Goal: Task Accomplishment & Management: Manage account settings

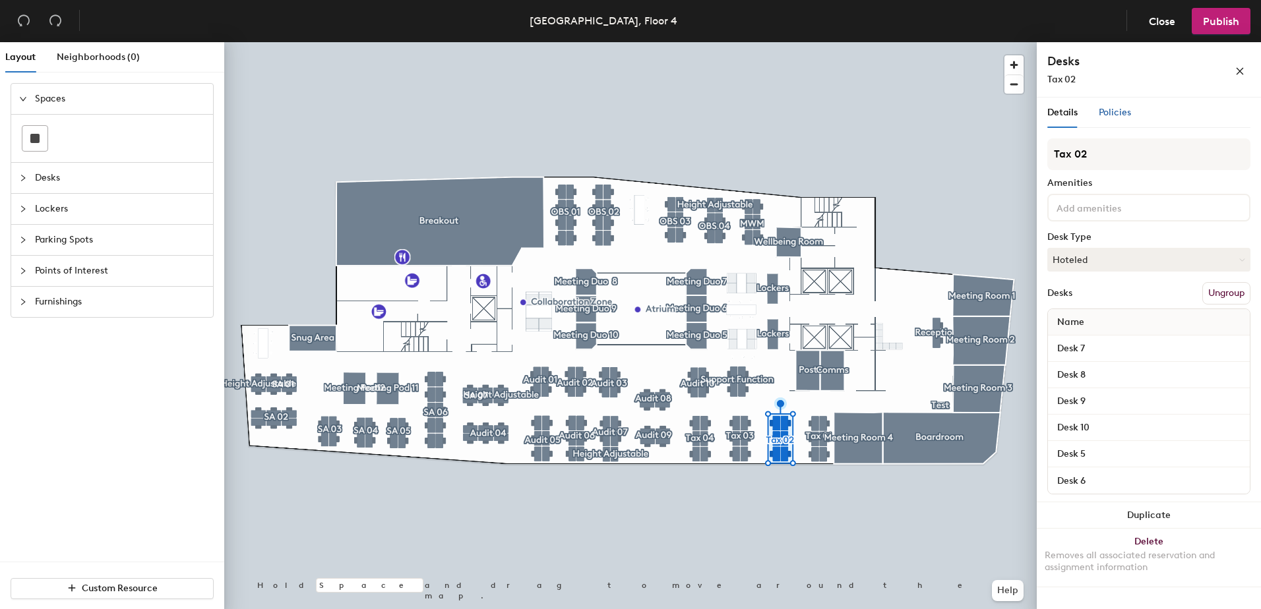
click at [1124, 116] on span "Policies" at bounding box center [1115, 112] width 32 height 11
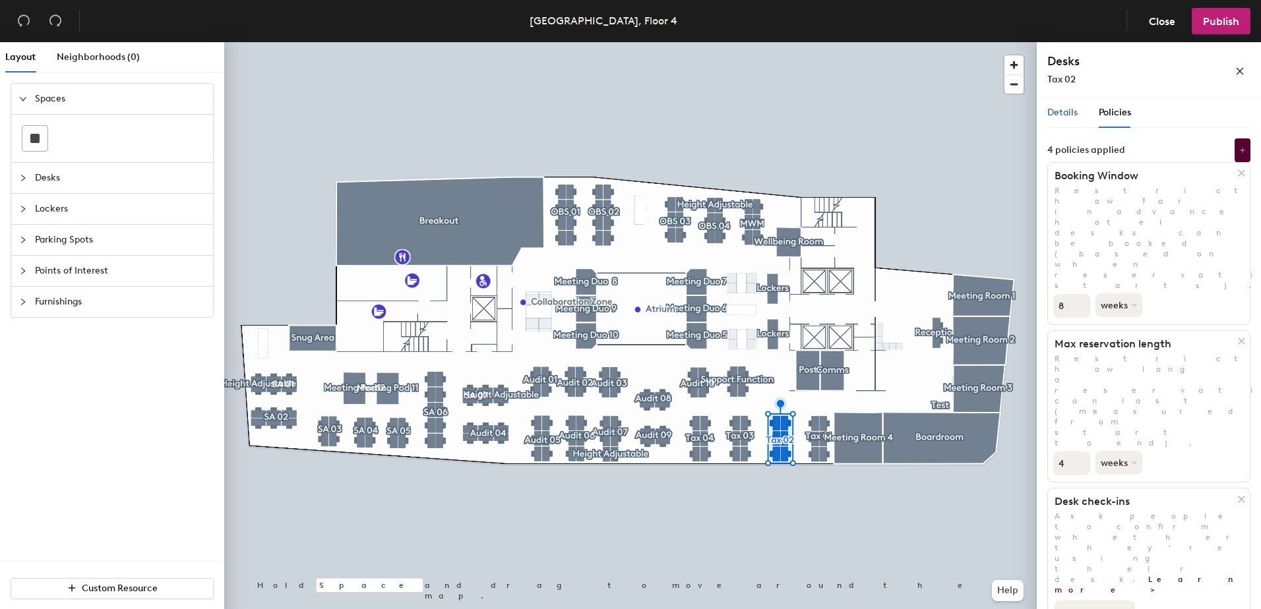
click at [1066, 115] on span "Details" at bounding box center [1062, 112] width 30 height 11
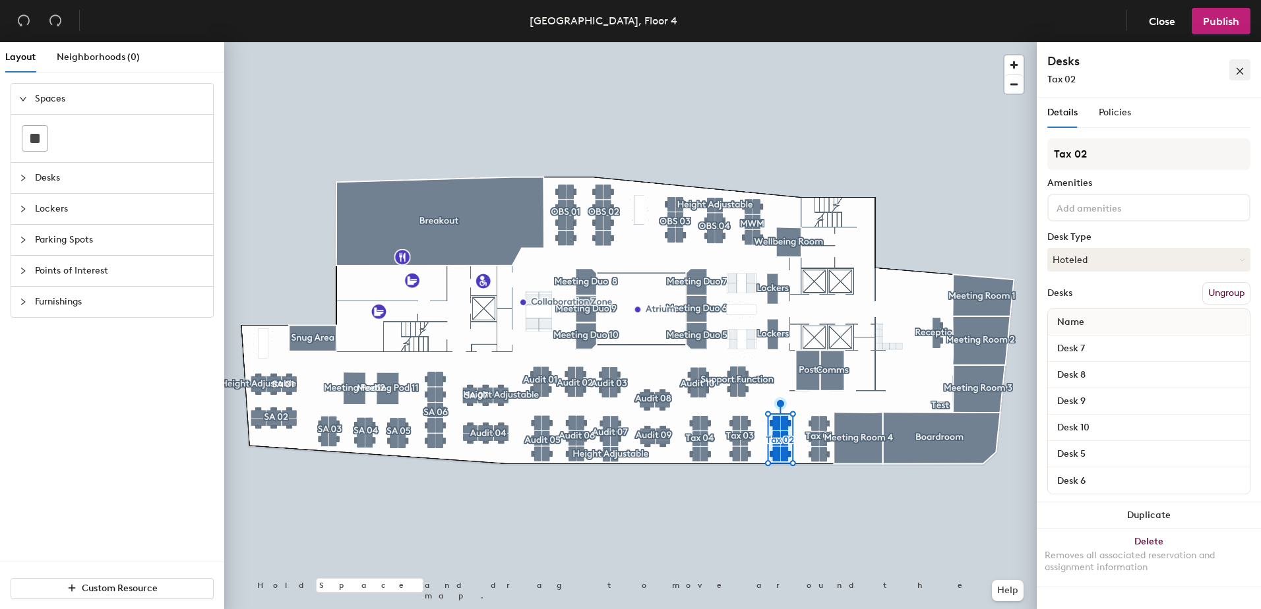
click at [1233, 68] on button "button" at bounding box center [1239, 69] width 21 height 21
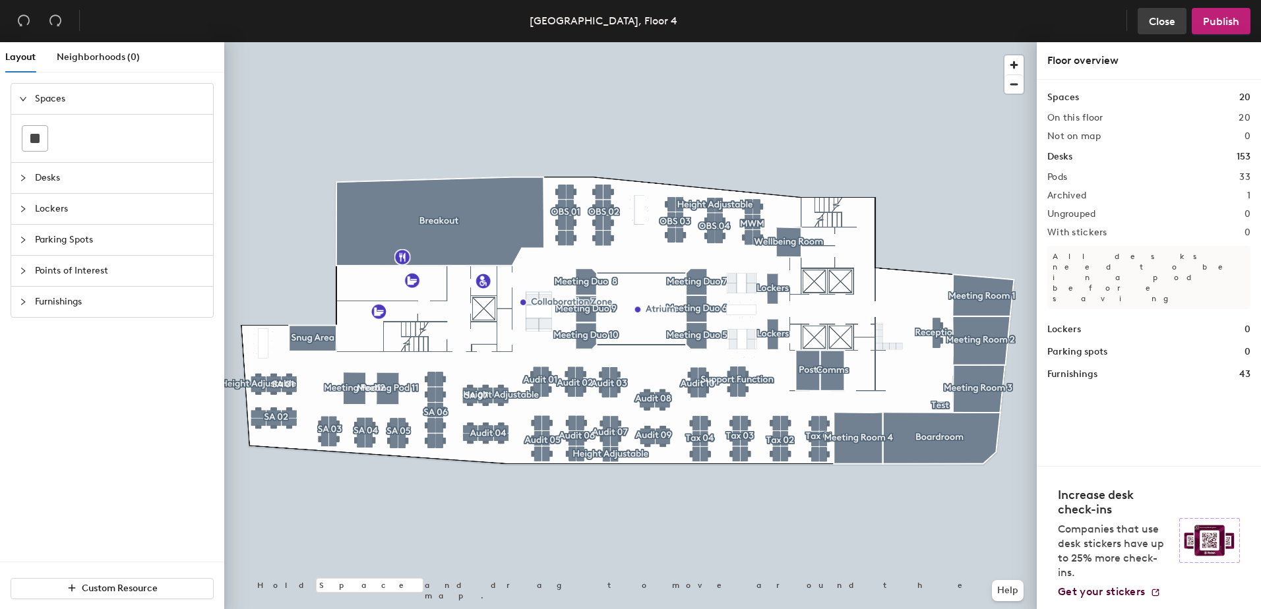
click at [1150, 24] on span "Close" at bounding box center [1162, 21] width 26 height 13
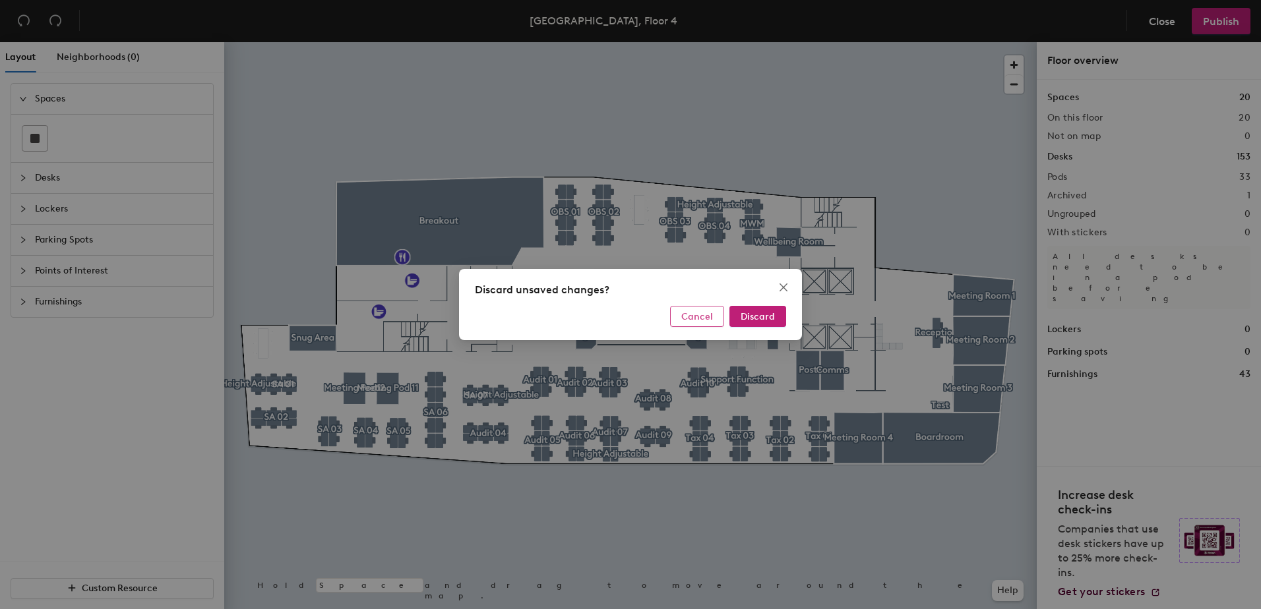
click at [700, 312] on span "Cancel" at bounding box center [697, 316] width 32 height 11
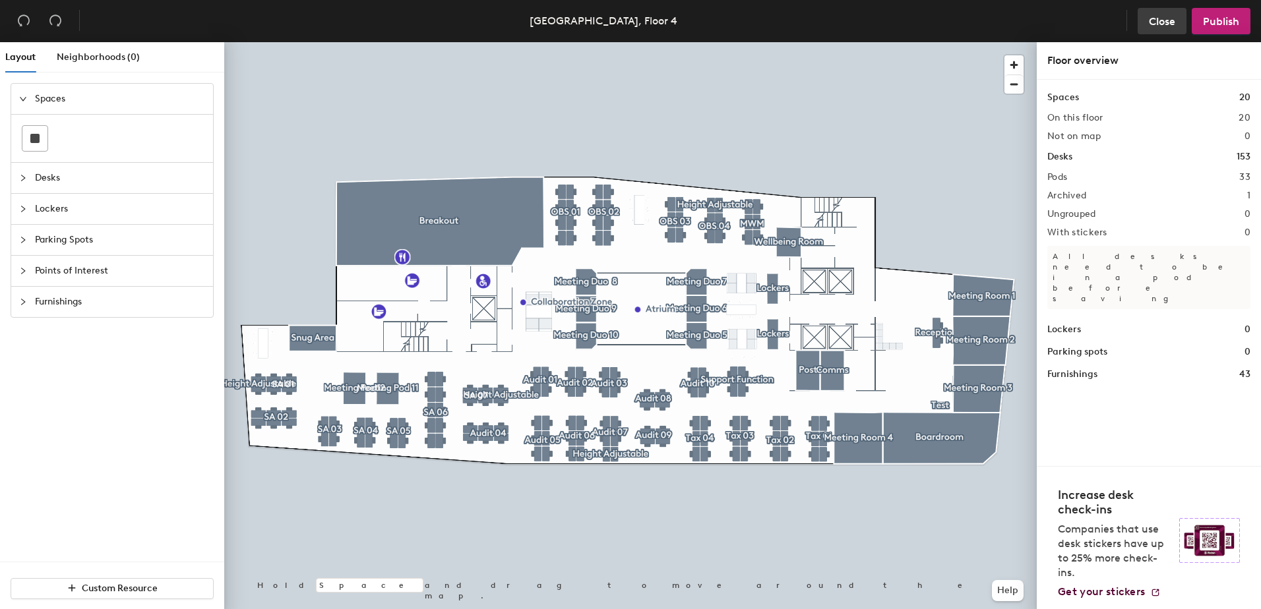
click at [1166, 19] on span "Close" at bounding box center [1162, 21] width 26 height 13
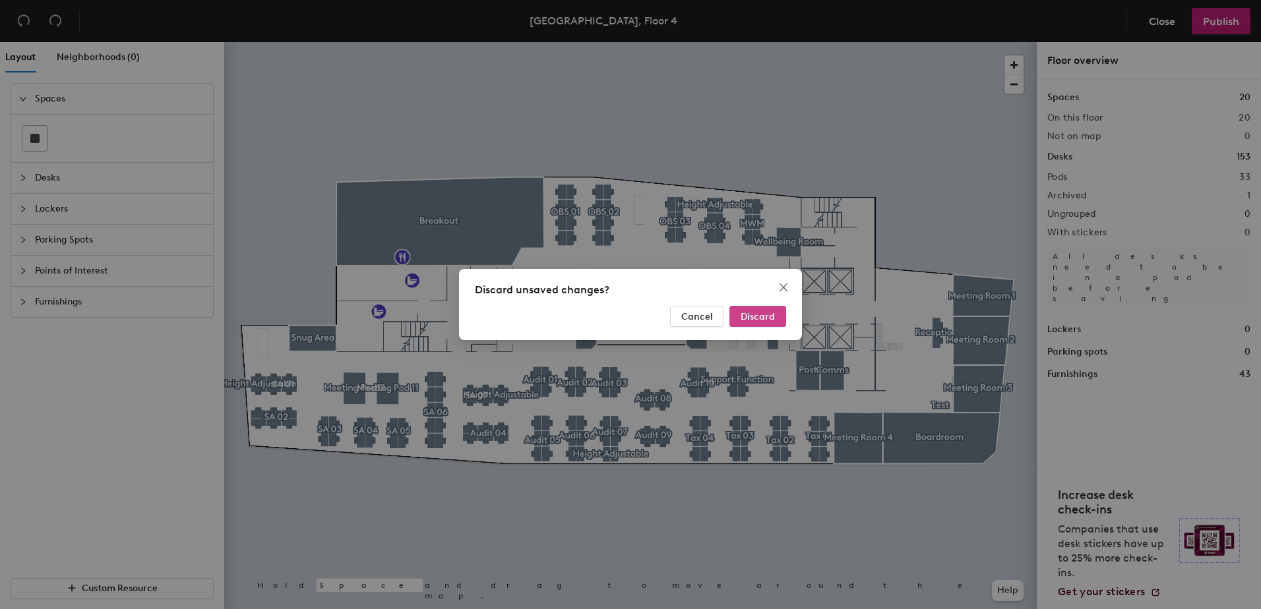
click at [748, 320] on span "Discard" at bounding box center [758, 316] width 34 height 11
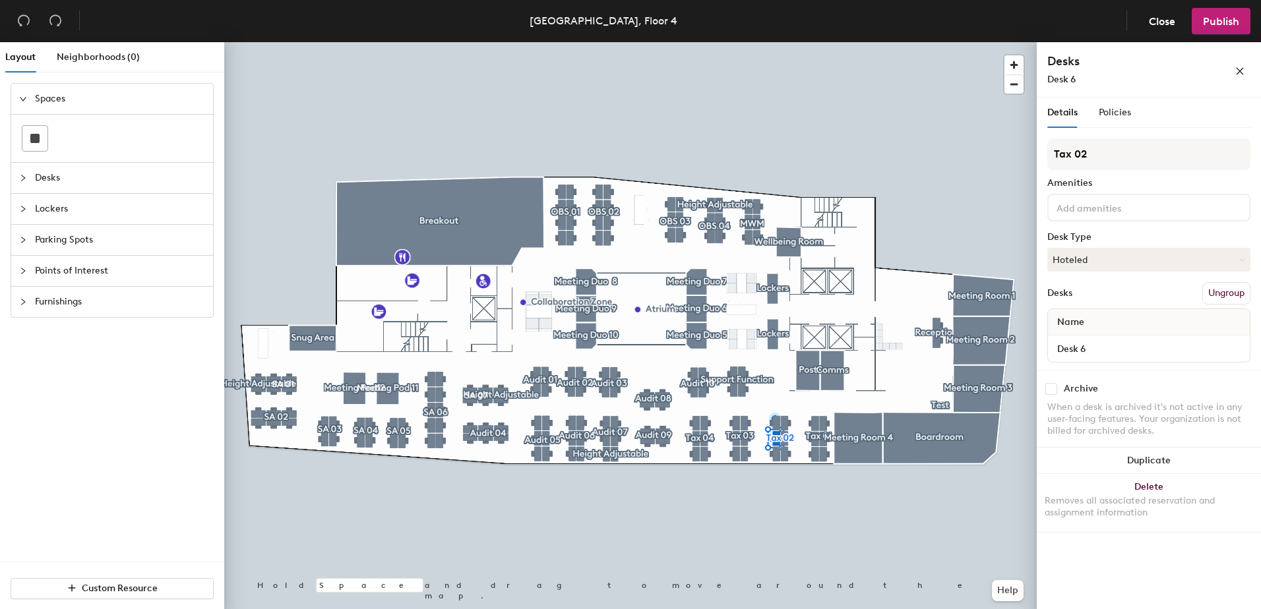
click at [1051, 390] on input "checkbox" at bounding box center [1051, 389] width 12 height 12
click at [1054, 391] on input "checkbox" at bounding box center [1051, 389] width 12 height 12
checkbox input "false"
click at [1219, 16] on span "Publish" at bounding box center [1221, 21] width 36 height 13
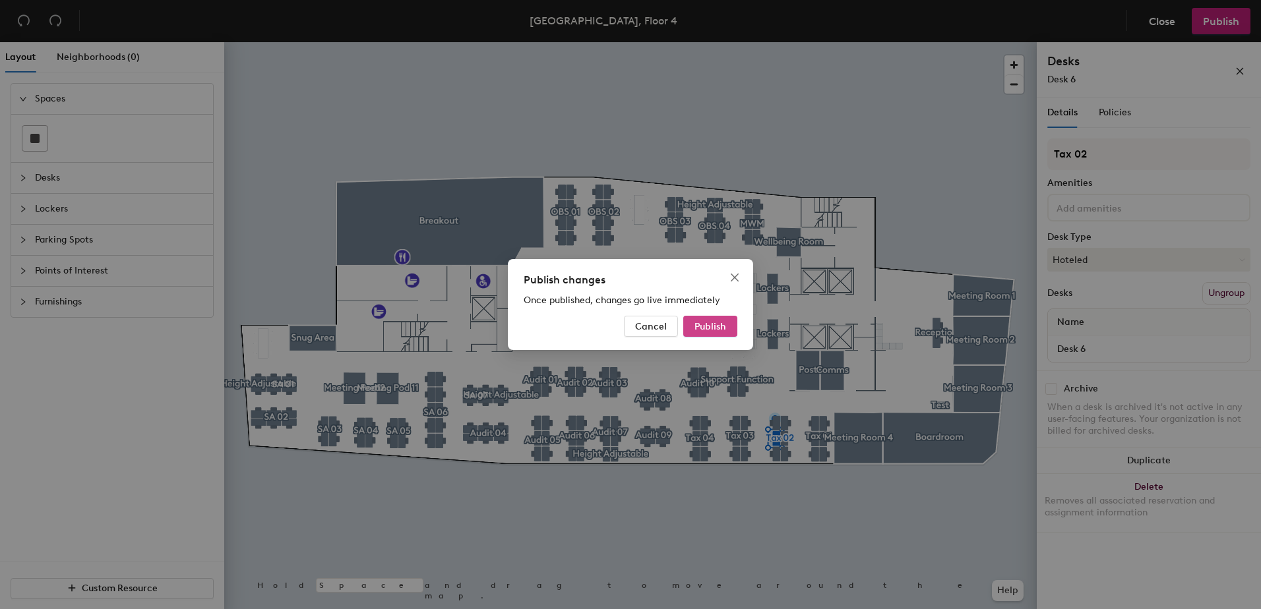
click at [700, 326] on span "Publish" at bounding box center [710, 326] width 32 height 11
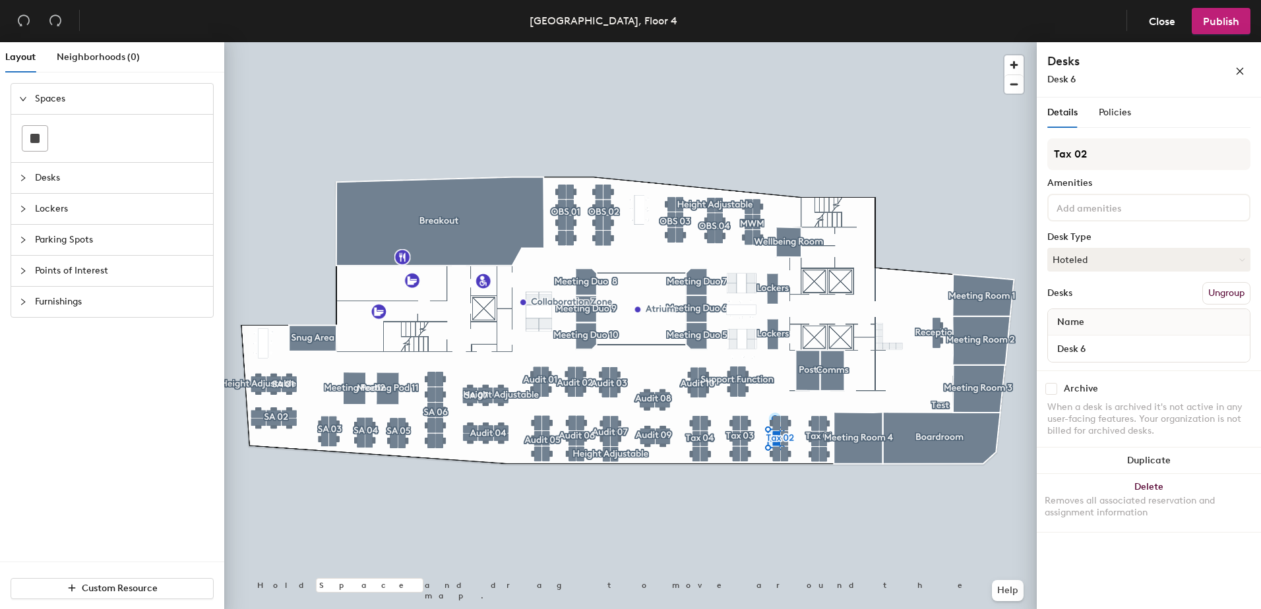
click at [1053, 398] on div "Archive When a desk is archived it's not active in any user-facing features. Yo…" at bounding box center [1149, 412] width 224 height 82
click at [1053, 391] on input "checkbox" at bounding box center [1051, 389] width 12 height 12
checkbox input "true"
click at [1210, 32] on button "Publish" at bounding box center [1221, 21] width 59 height 26
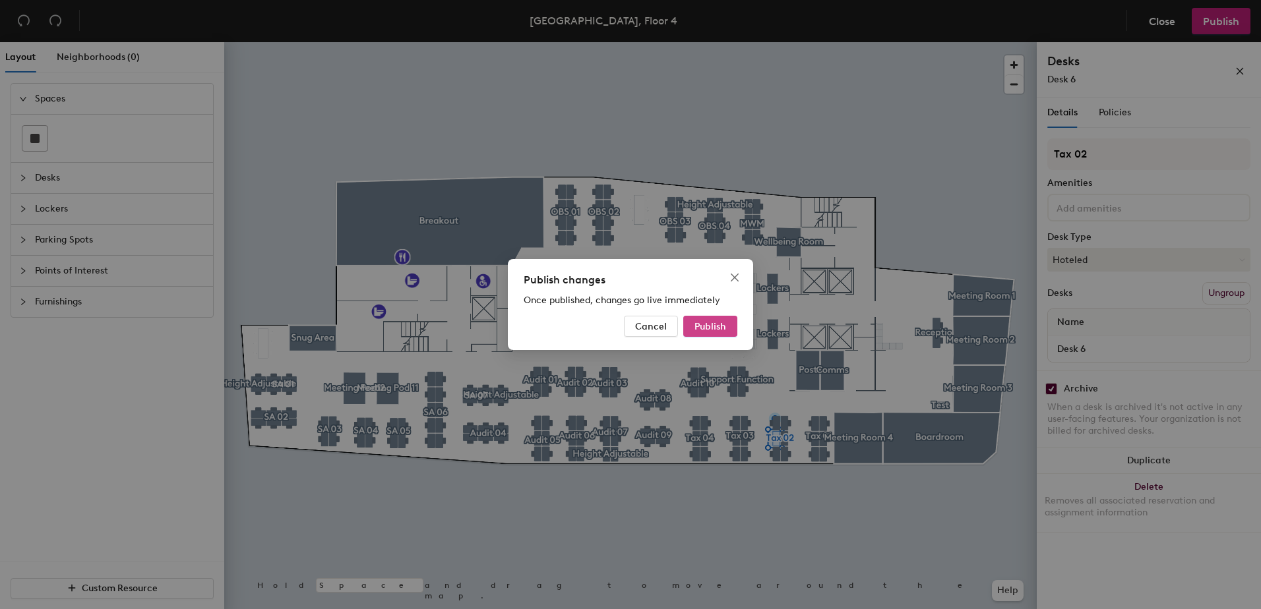
click at [702, 326] on span "Publish" at bounding box center [710, 326] width 32 height 11
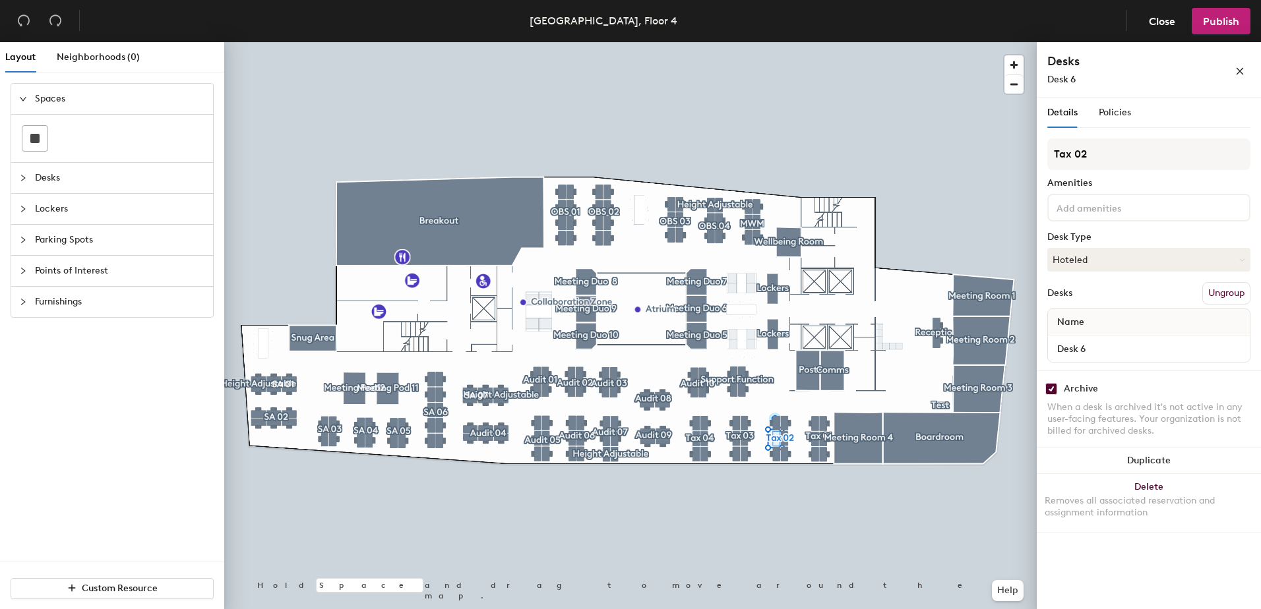
click at [1052, 393] on input "checkbox" at bounding box center [1051, 389] width 12 height 12
checkbox input "false"
click at [1231, 16] on span "Publish" at bounding box center [1221, 21] width 36 height 13
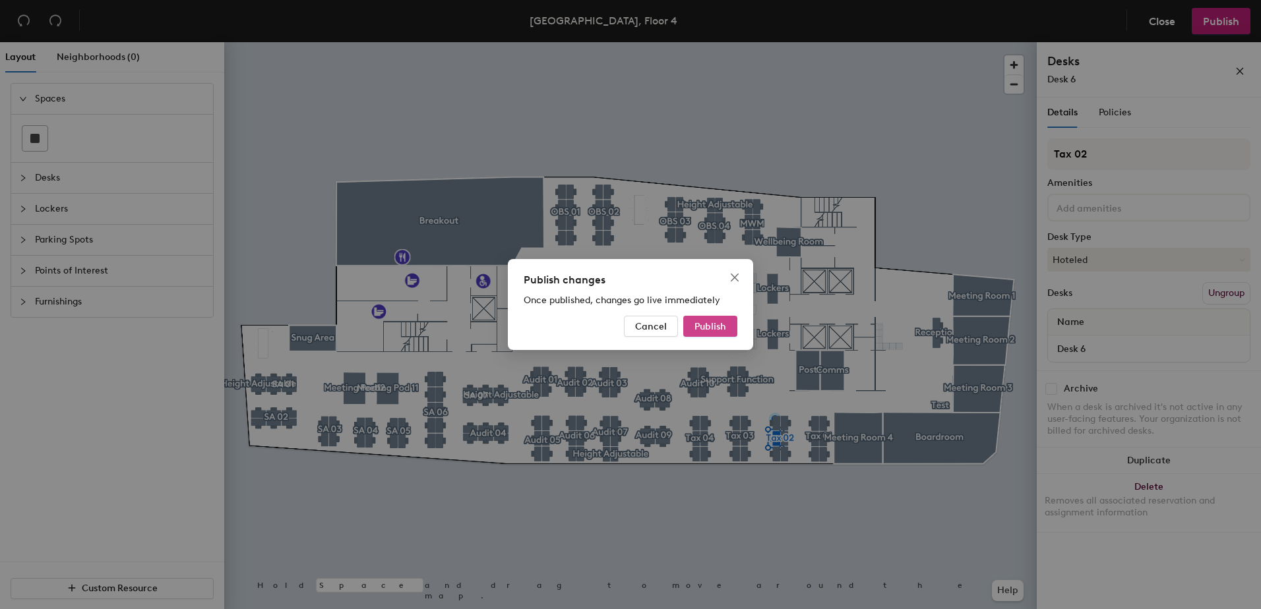
click at [709, 321] on span "Publish" at bounding box center [710, 326] width 32 height 11
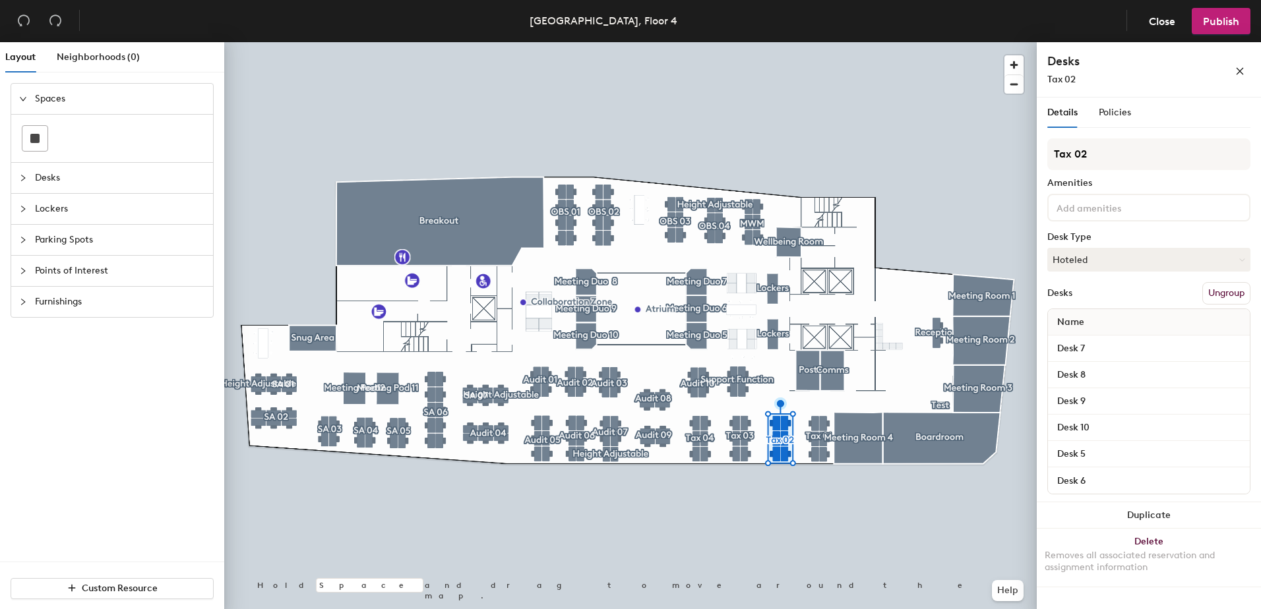
click at [29, 178] on div at bounding box center [27, 178] width 16 height 15
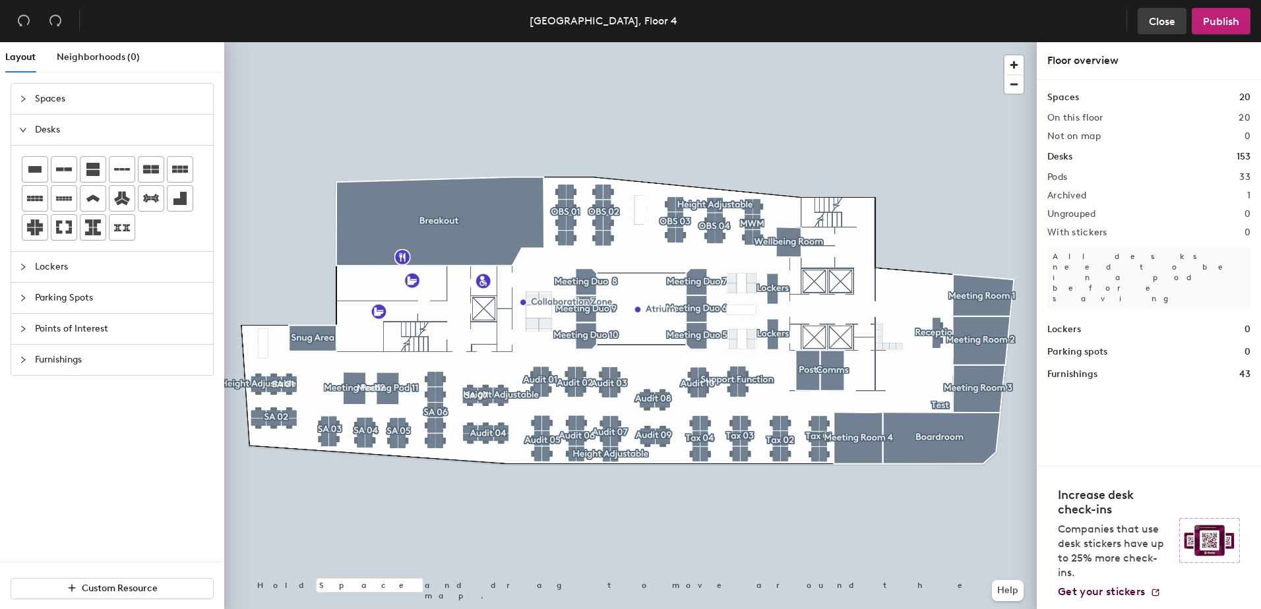
click at [1156, 18] on span "Close" at bounding box center [1162, 21] width 26 height 13
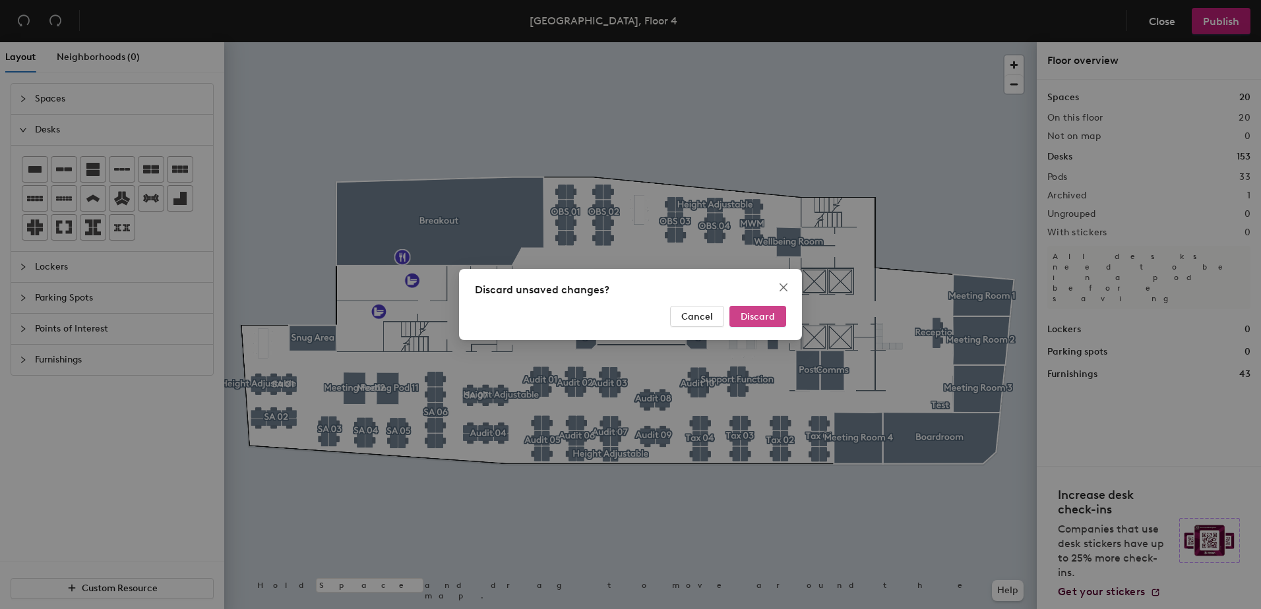
click at [744, 313] on span "Discard" at bounding box center [758, 316] width 34 height 11
